Goal: Find specific page/section: Find specific page/section

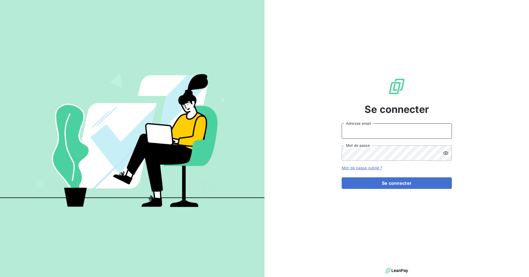
click at [380, 129] on input "Adresse email" at bounding box center [397, 130] width 110 height 15
type input "[EMAIL_ADDRESS][DOMAIN_NAME]"
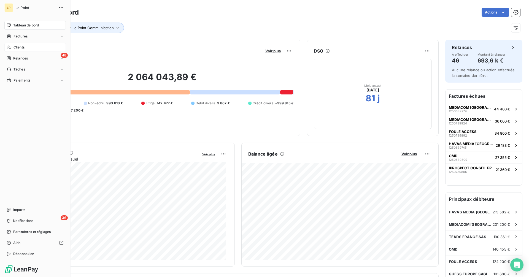
click at [17, 47] on span "Clients" at bounding box center [19, 47] width 11 height 5
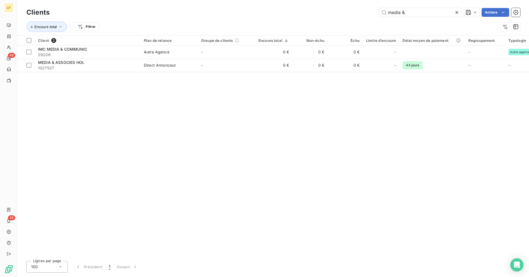
type input "media &"
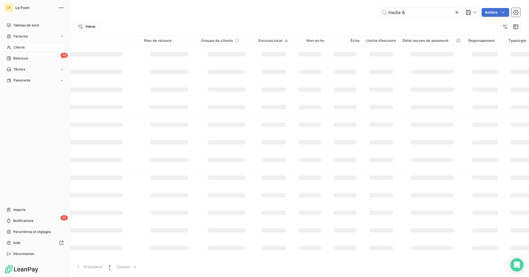
click at [17, 47] on span "Clients" at bounding box center [19, 47] width 11 height 5
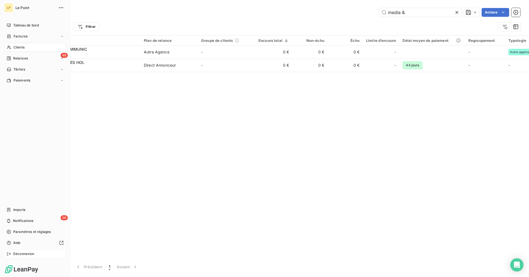
click at [19, 255] on span "Déconnexion" at bounding box center [23, 254] width 21 height 5
